Goal: Communication & Community: Participate in discussion

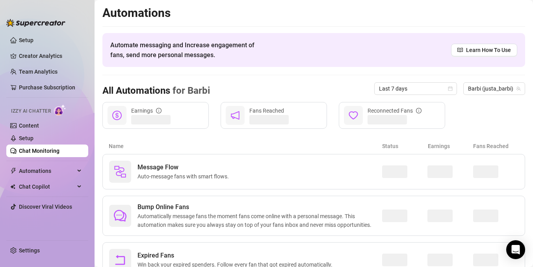
scroll to position [34, 0]
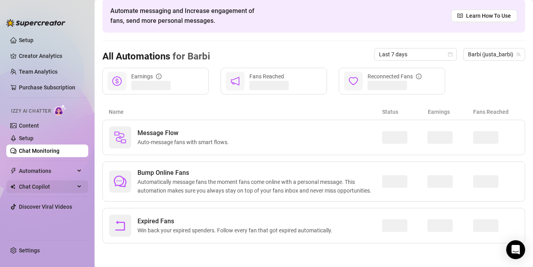
click at [55, 187] on span "Chat Copilot" at bounding box center [47, 187] width 56 height 13
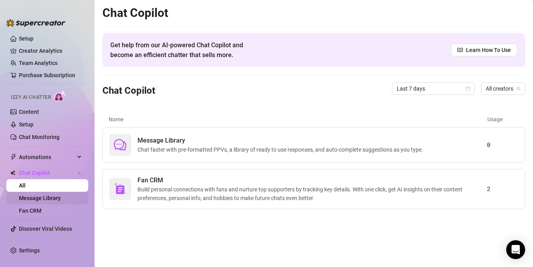
click at [54, 198] on link "Message Library" at bounding box center [40, 198] width 42 height 6
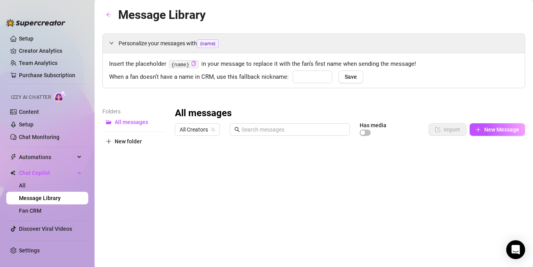
type input "Love"
click at [41, 209] on link "Fan CRM" at bounding box center [30, 211] width 22 height 6
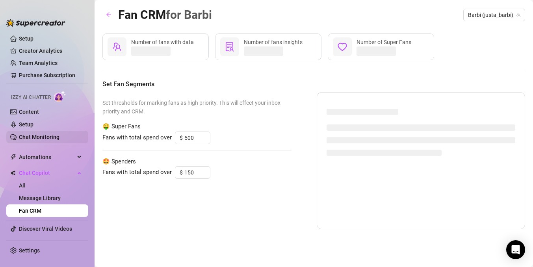
click at [36, 134] on link "Chat Monitoring" at bounding box center [39, 137] width 41 height 6
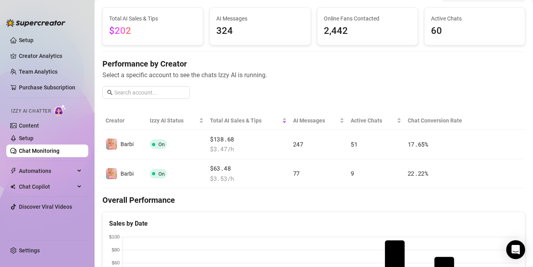
scroll to position [37, 0]
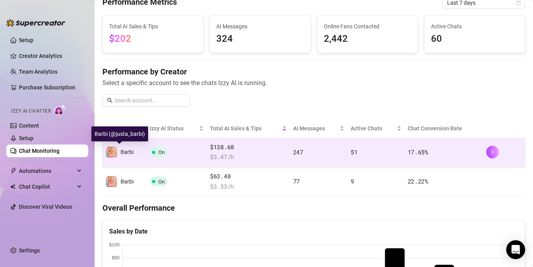
click at [111, 150] on img at bounding box center [111, 152] width 11 height 11
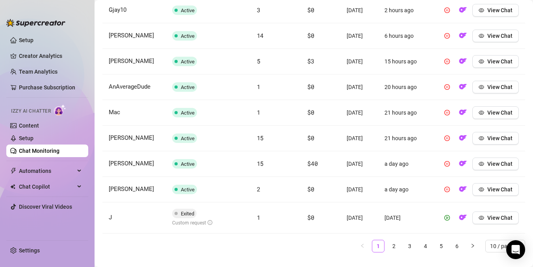
scroll to position [411, 0]
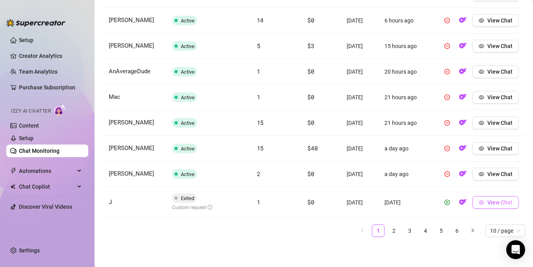
click at [490, 206] on span "View Chat" at bounding box center [500, 202] width 25 height 6
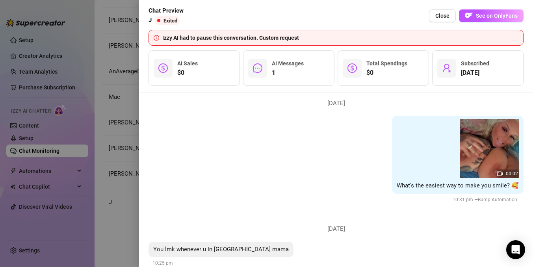
scroll to position [207, 0]
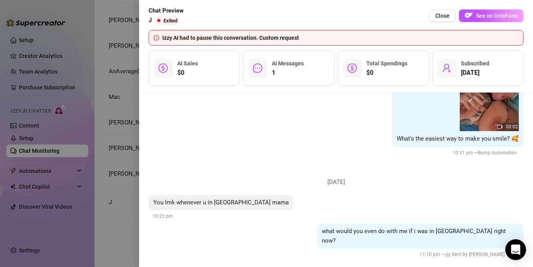
click at [518, 248] on icon "Open Intercom Messenger" at bounding box center [515, 250] width 9 height 10
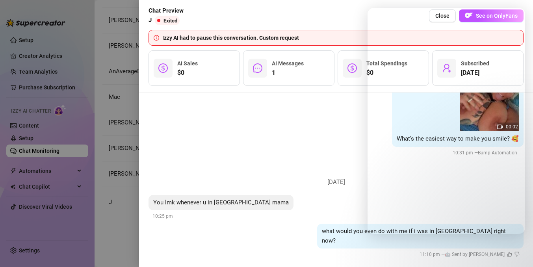
click at [307, 117] on div "00:02 What's the easiest way to make you smile? 🥰 10:31 pm — Bump Automation" at bounding box center [336, 113] width 375 height 88
click at [270, 118] on div "00:02 What's the easiest way to make you smile? 🥰 10:31 pm — Bump Automation" at bounding box center [336, 113] width 375 height 88
click at [352, 6] on div "Chat Preview J Exited Close See on OnlyFans Izzy AI had to pause this conversat…" at bounding box center [336, 46] width 394 height 93
click at [359, 13] on div "Chat Preview J Exited Close See on OnlyFans" at bounding box center [336, 15] width 375 height 19
click at [328, 173] on li "[DATE] You lmk whenever u in [GEOGRAPHIC_DATA] mama 10:25 pm what would you eve…" at bounding box center [336, 216] width 375 height 102
